Goal: Task Accomplishment & Management: Manage account settings

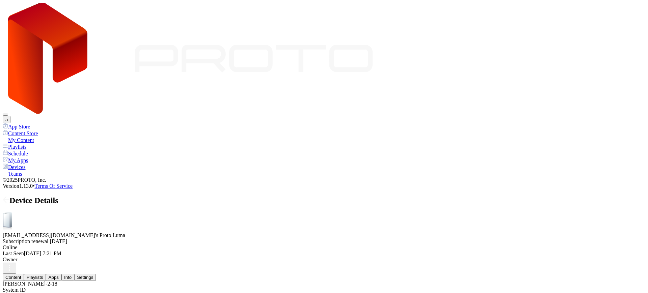
click at [96, 274] on button "Settings" at bounding box center [85, 277] width 22 height 7
click at [74, 274] on button "Info" at bounding box center [67, 277] width 13 height 7
click at [264, 274] on div "Content Playlists Apps Info Settings" at bounding box center [324, 277] width 643 height 7
click at [93, 275] on div "Settings" at bounding box center [85, 277] width 16 height 5
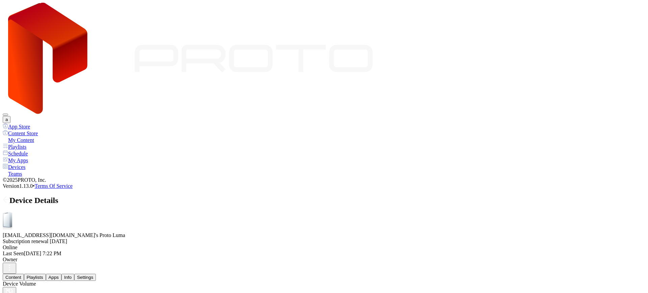
click at [220, 274] on div "Content Playlists Apps Info Settings" at bounding box center [324, 277] width 643 height 7
click at [72, 275] on div "Info" at bounding box center [67, 277] width 7 height 5
click at [93, 275] on div "Settings" at bounding box center [85, 277] width 16 height 5
click at [74, 274] on button "Info" at bounding box center [67, 277] width 13 height 7
click at [93, 275] on div "Settings" at bounding box center [85, 277] width 16 height 5
